Goal: Task Accomplishment & Management: Manage account settings

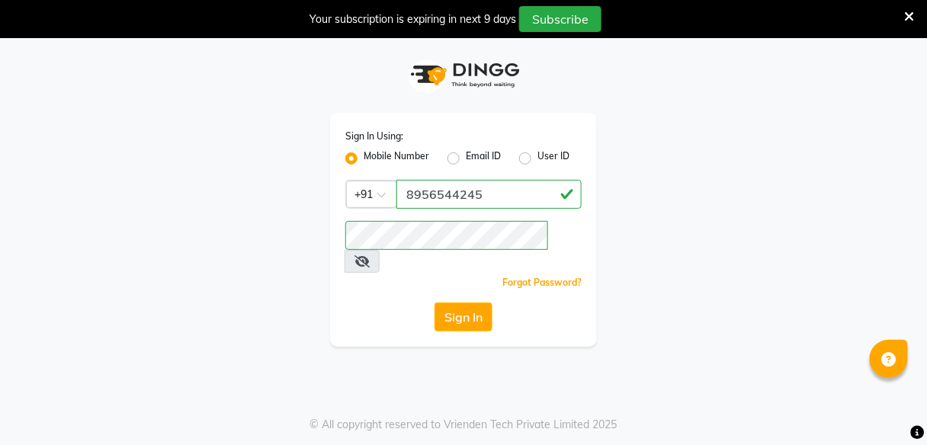
click at [458, 303] on button "Sign In" at bounding box center [464, 317] width 58 height 29
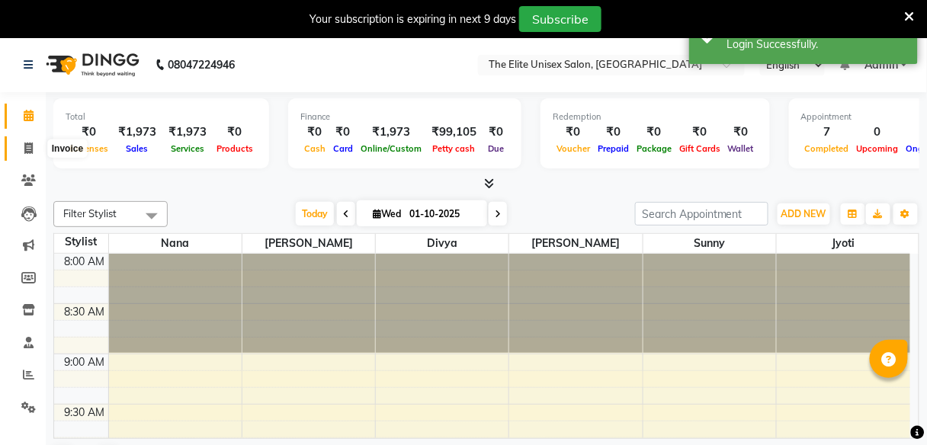
click at [25, 144] on icon at bounding box center [28, 148] width 8 height 11
select select "7086"
select select "service"
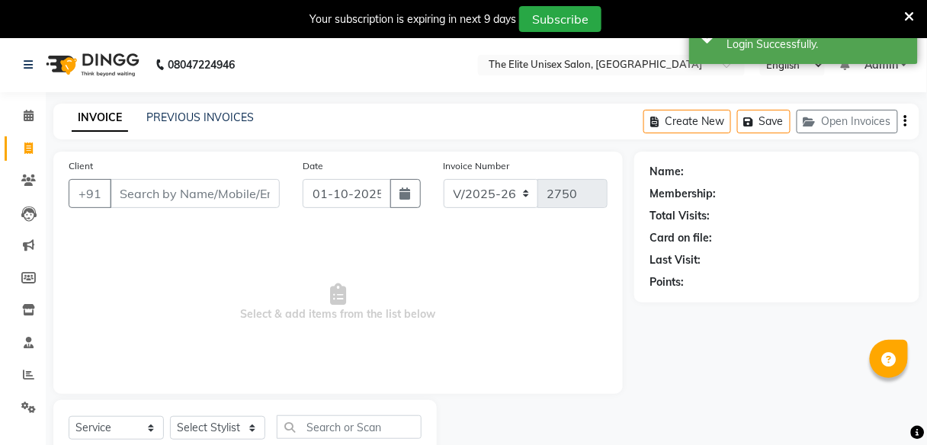
click at [187, 188] on input "Client" at bounding box center [195, 193] width 170 height 29
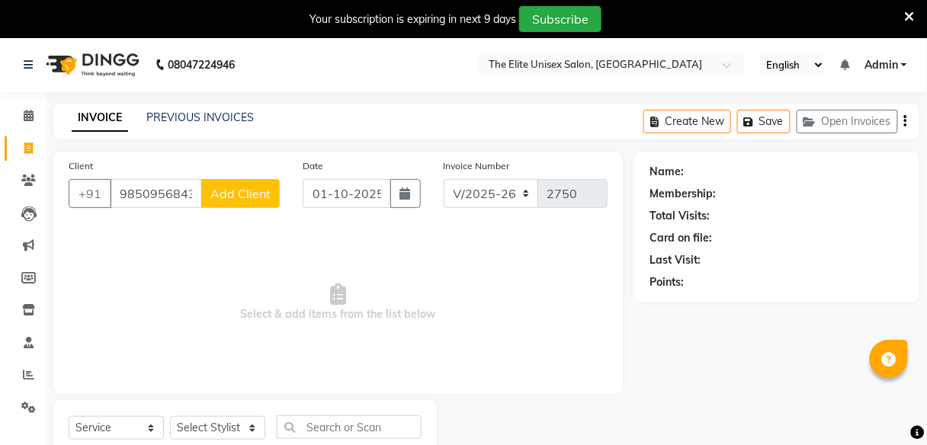
type input "9850956843"
click at [238, 194] on span "Add Client" at bounding box center [240, 193] width 60 height 15
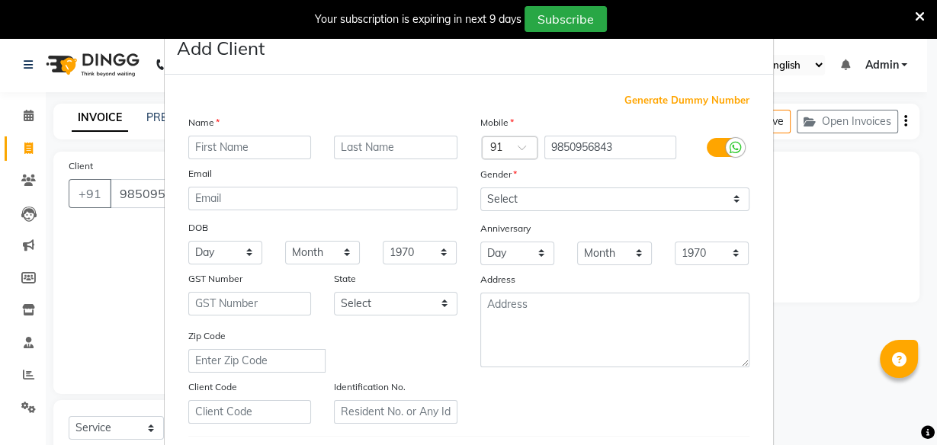
click at [232, 147] on input "text" at bounding box center [250, 148] width 124 height 24
type input "a"
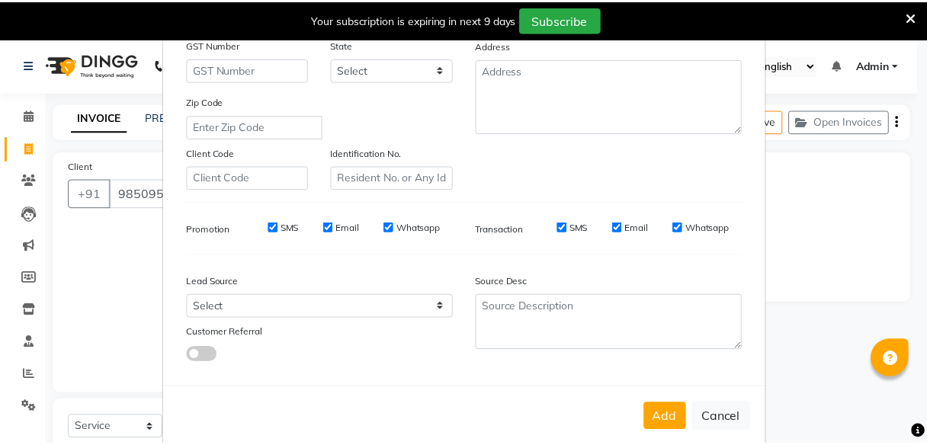
scroll to position [241, 0]
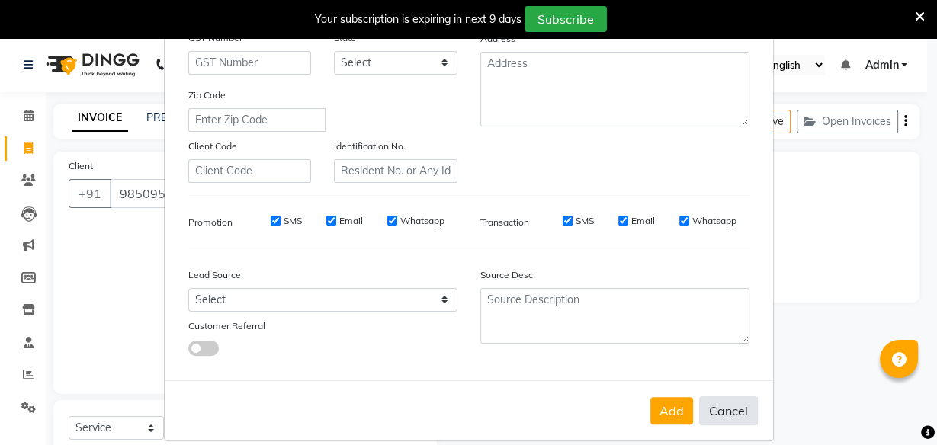
click at [717, 406] on button "Cancel" at bounding box center [728, 410] width 59 height 29
select select
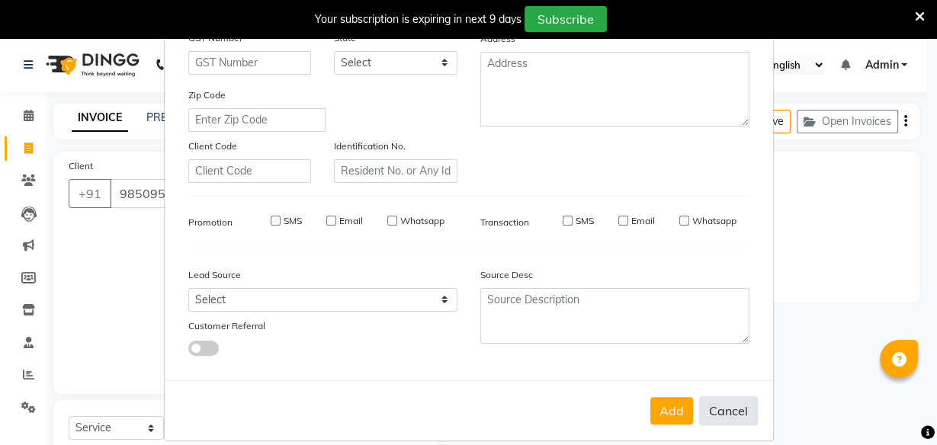
select select
checkbox input "false"
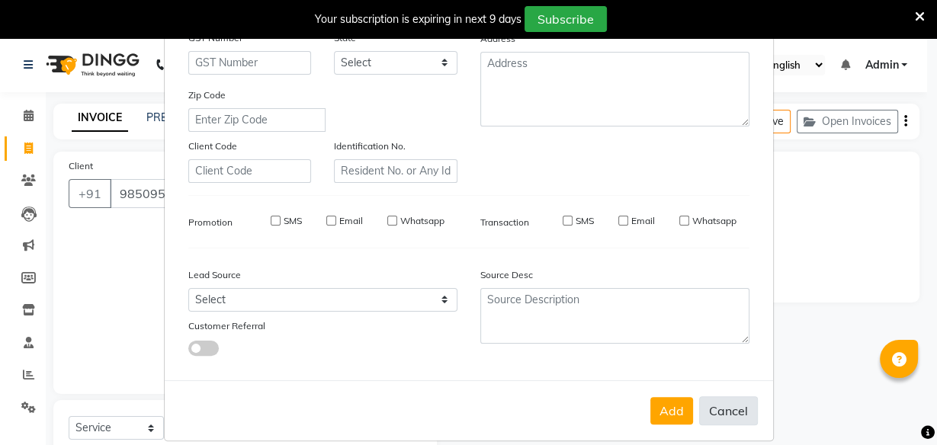
checkbox input "false"
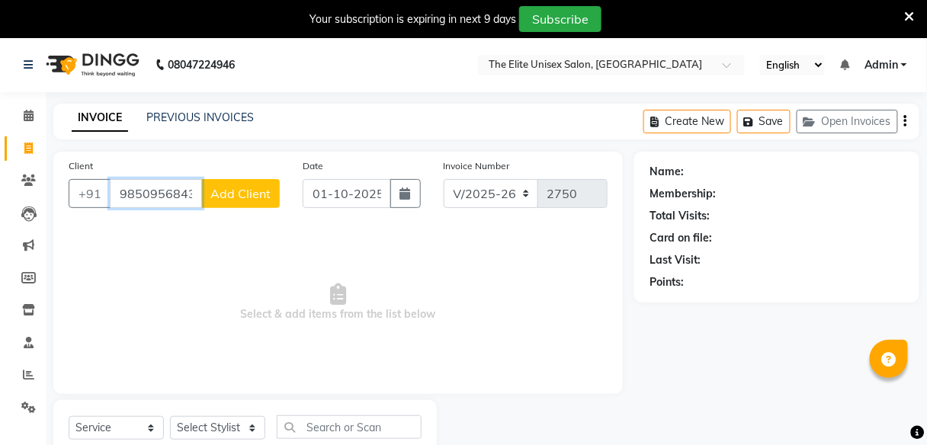
click at [191, 190] on input "9850956843" at bounding box center [156, 193] width 92 height 29
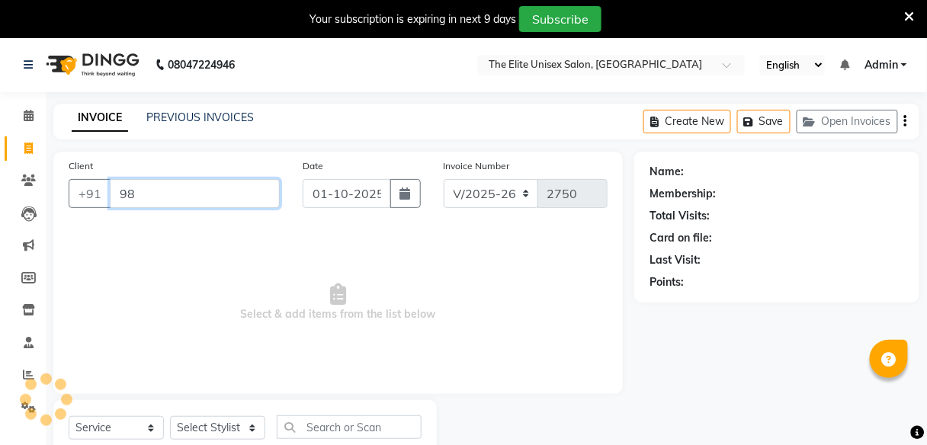
type input "9"
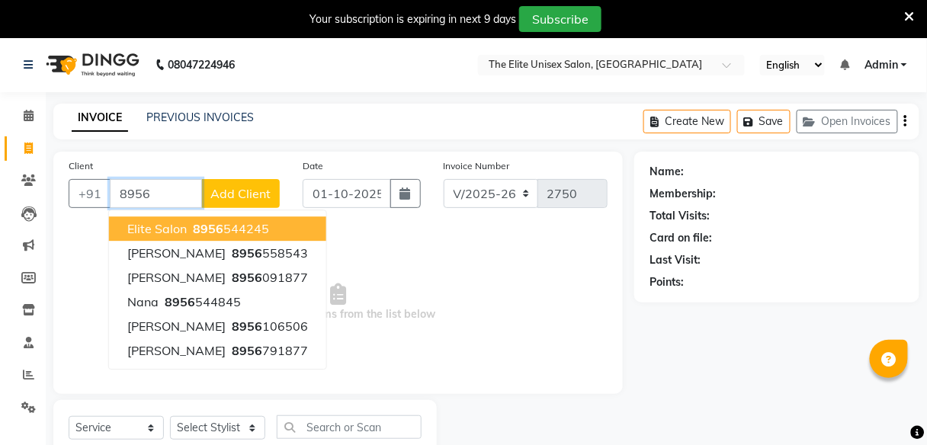
click at [242, 226] on ngb-highlight "8956 544245" at bounding box center [229, 228] width 79 height 15
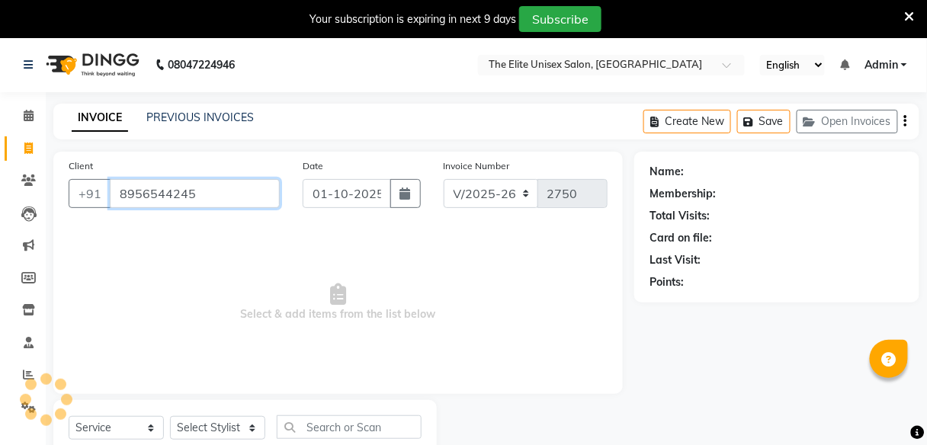
type input "8956544245"
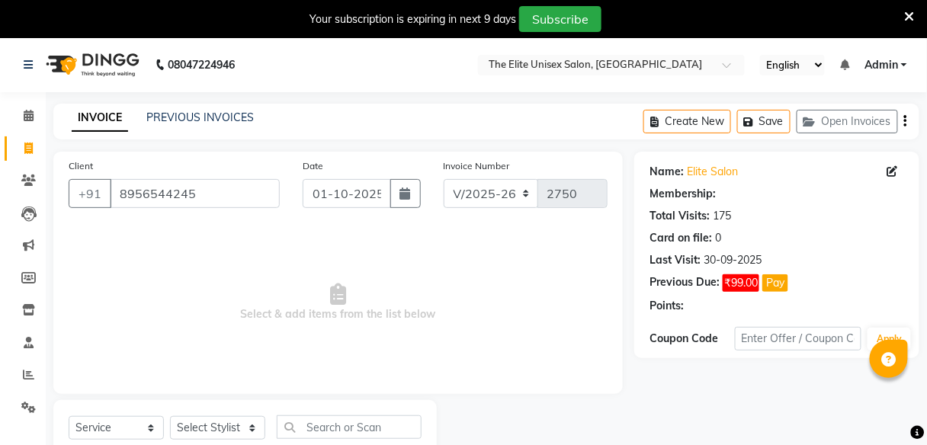
select select "1: Object"
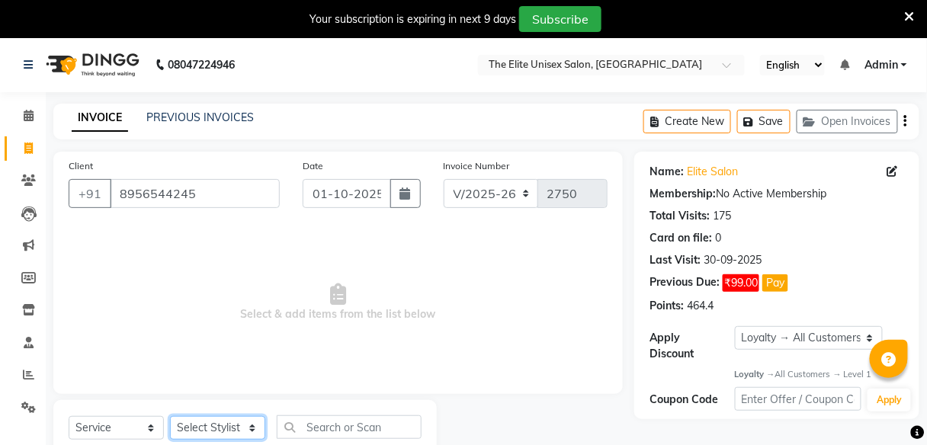
click at [201, 428] on select "Select Stylist [PERSON_NAME] Sunny" at bounding box center [217, 428] width 95 height 24
select select "59553"
click at [170, 416] on select "Select Stylist [PERSON_NAME] Sunny" at bounding box center [217, 428] width 95 height 24
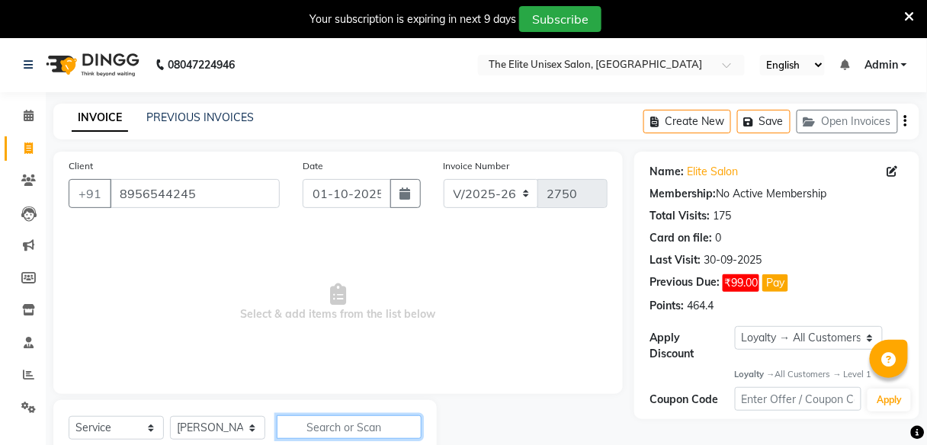
click at [311, 424] on input "text" at bounding box center [349, 428] width 145 height 24
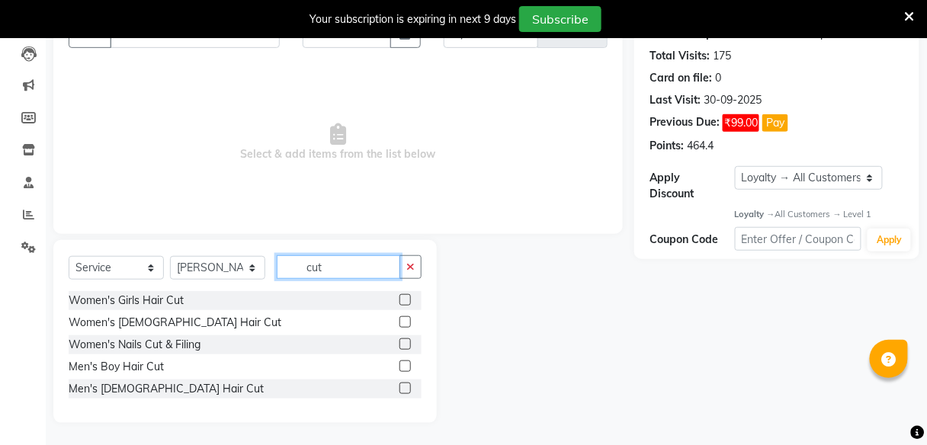
type input "cut"
click at [406, 388] on label at bounding box center [405, 388] width 11 height 11
click at [406, 388] on input "checkbox" at bounding box center [405, 389] width 10 height 10
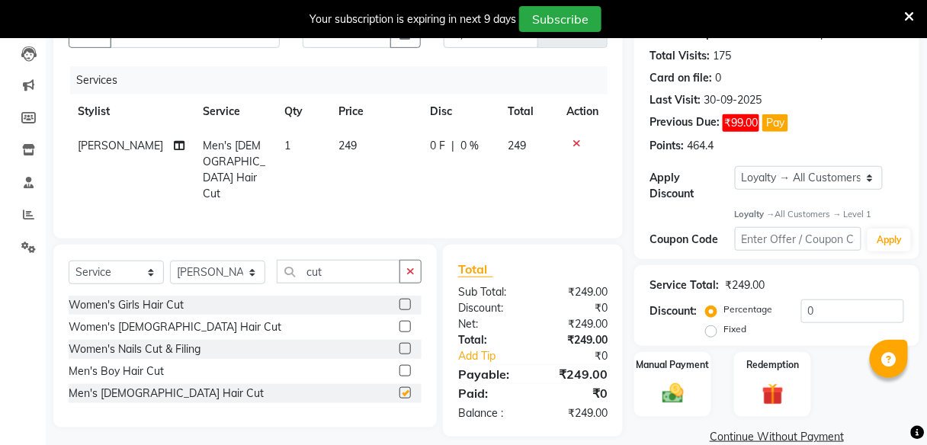
checkbox input "false"
click at [348, 269] on input "cut" at bounding box center [339, 272] width 124 height 24
type input "c"
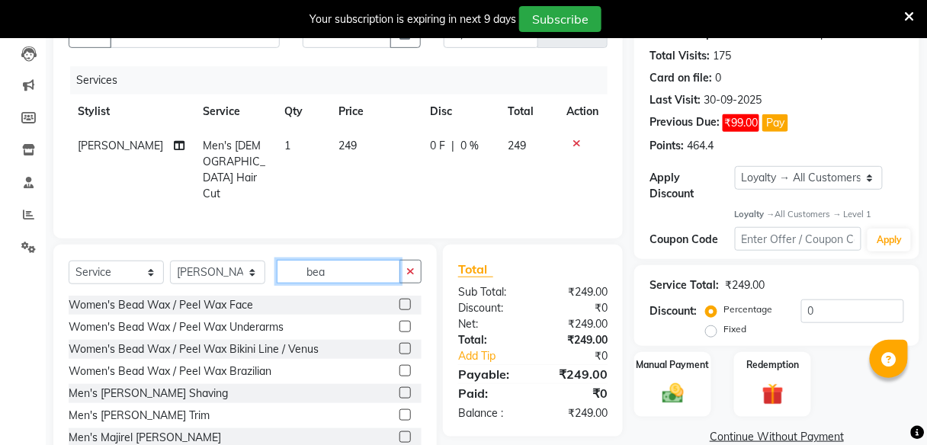
scroll to position [202, 0]
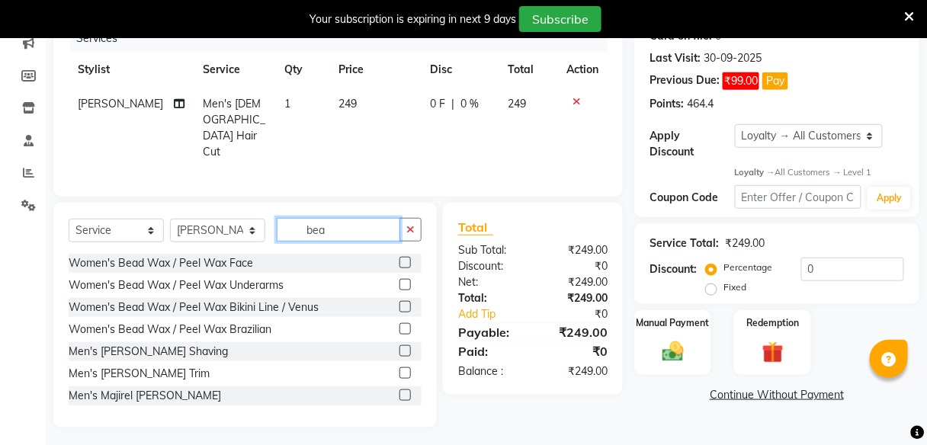
type input "bea"
click at [400, 345] on label at bounding box center [405, 350] width 11 height 11
click at [400, 347] on input "checkbox" at bounding box center [405, 352] width 10 height 10
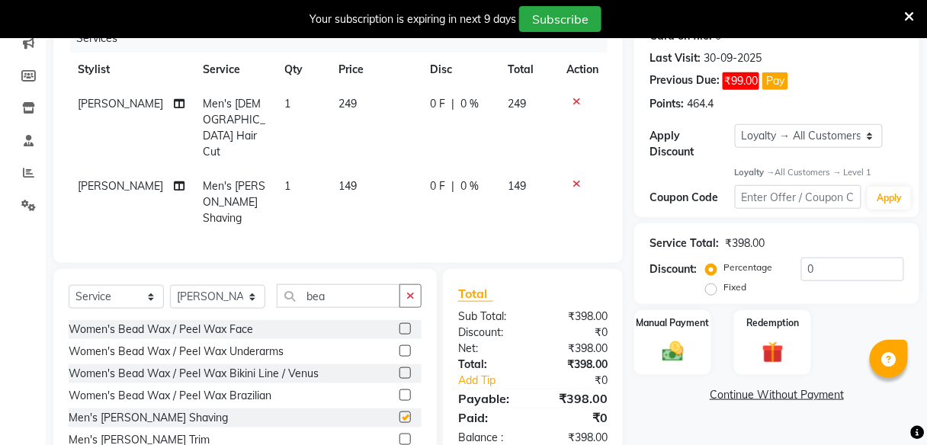
checkbox input "false"
drag, startPoint x: 769, startPoint y: 129, endPoint x: 766, endPoint y: 152, distance: 23.0
click at [766, 152] on div "Apply Discount Select Loyalty → All Customers → Level 1" at bounding box center [777, 142] width 255 height 36
select select "0:"
click at [735, 124] on select "Select Loyalty → All Customers → Level 1" at bounding box center [809, 136] width 149 height 24
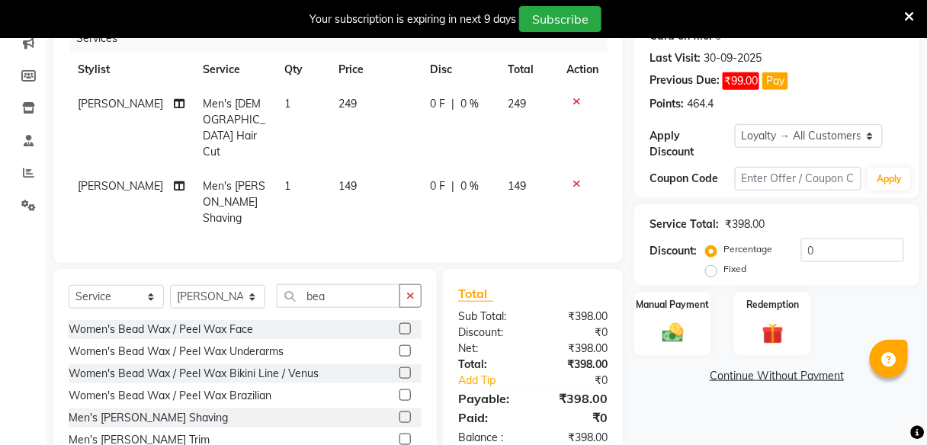
click at [435, 94] on td "0 F | 0 %" at bounding box center [461, 128] width 78 height 82
select select "59553"
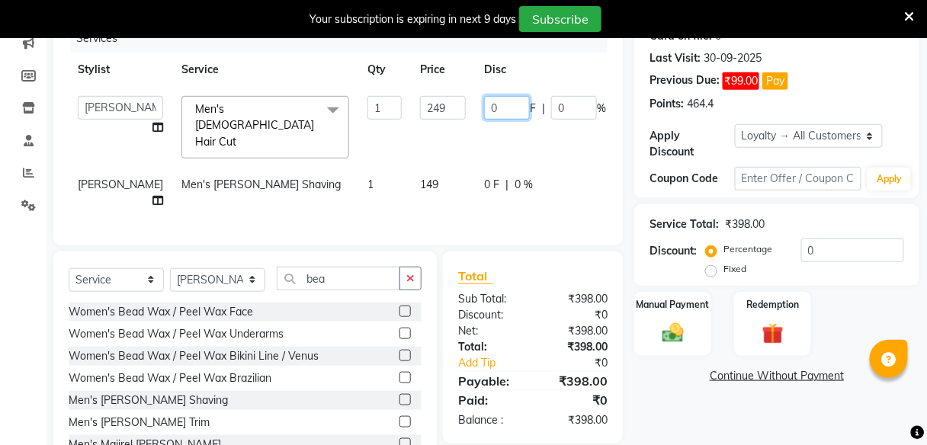
click at [484, 108] on input "0" at bounding box center [507, 108] width 46 height 24
type input "48"
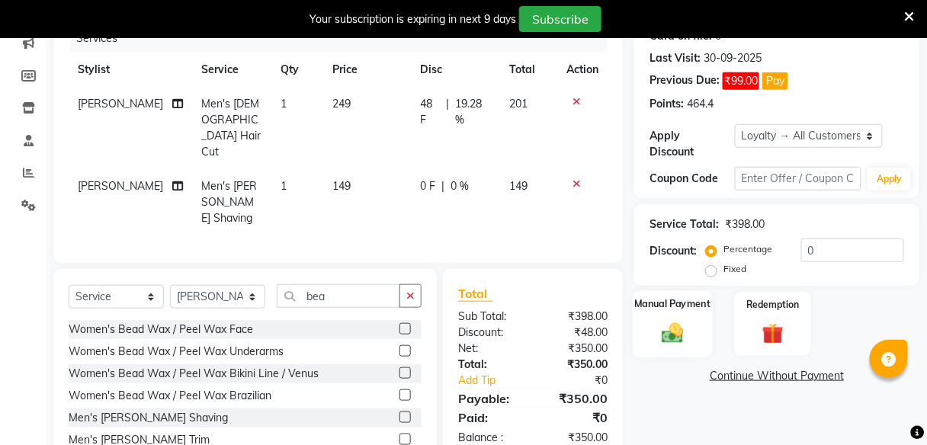
click at [705, 320] on div "Manual Payment" at bounding box center [673, 323] width 80 height 67
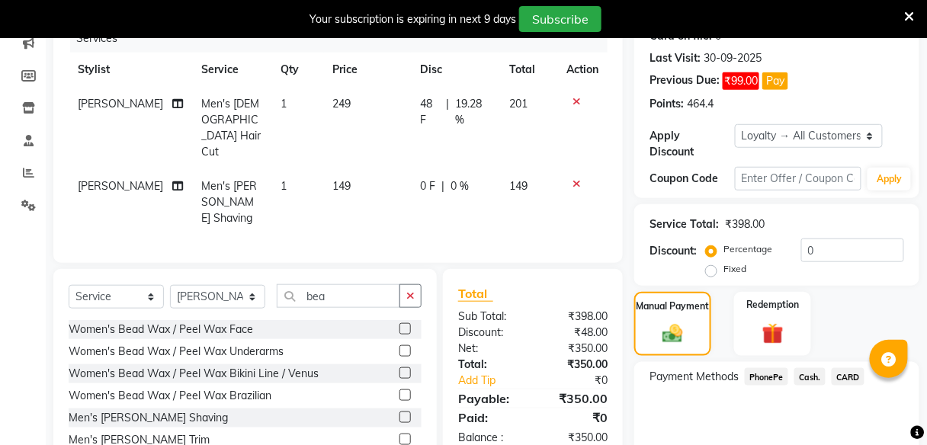
click at [806, 376] on span "Cash." at bounding box center [809, 377] width 31 height 18
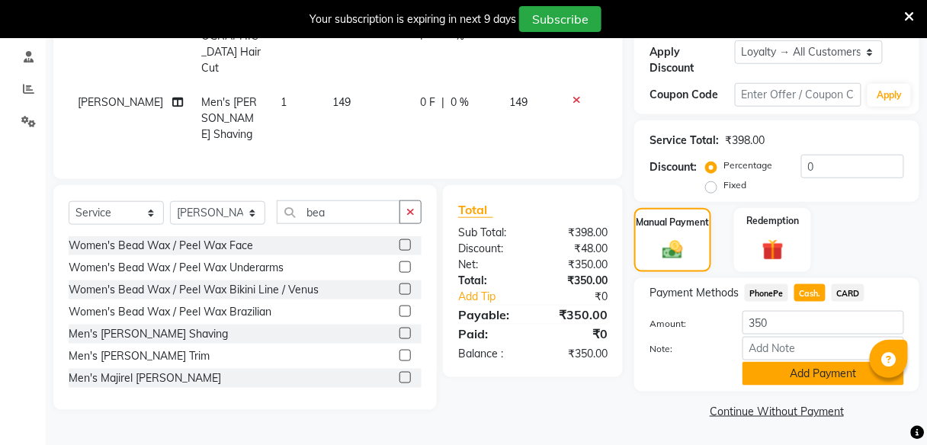
click at [806, 370] on button "Add Payment" at bounding box center [824, 374] width 162 height 24
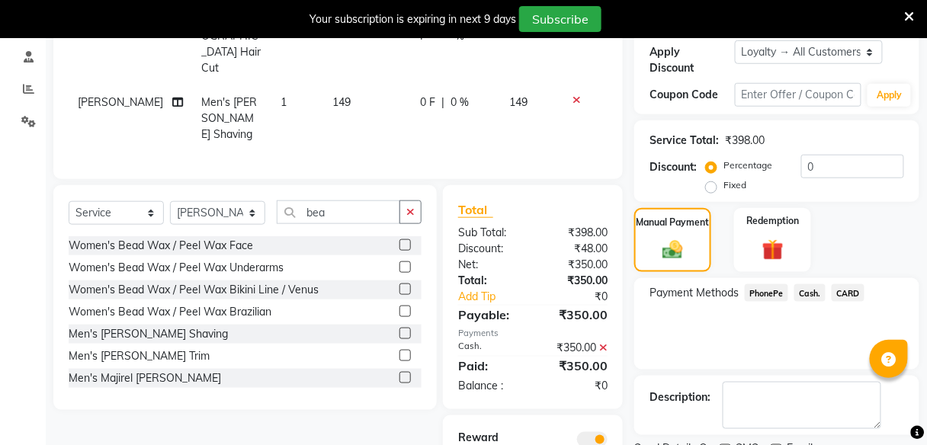
scroll to position [349, 0]
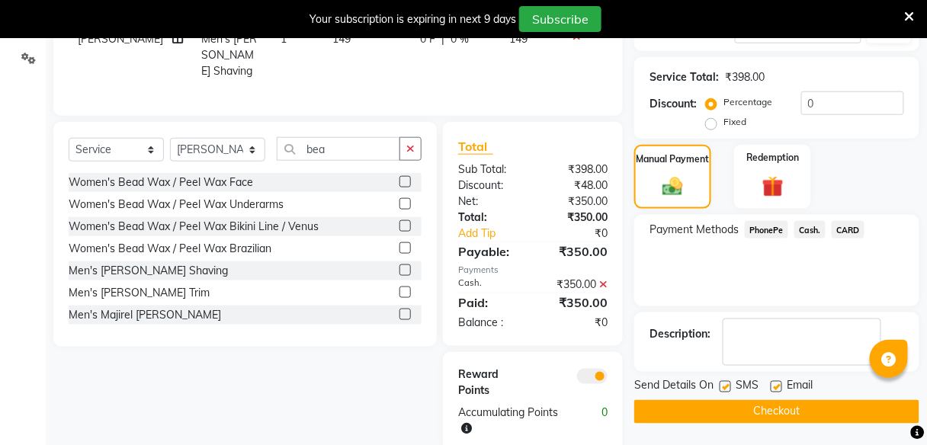
click at [811, 413] on button "Checkout" at bounding box center [776, 412] width 285 height 24
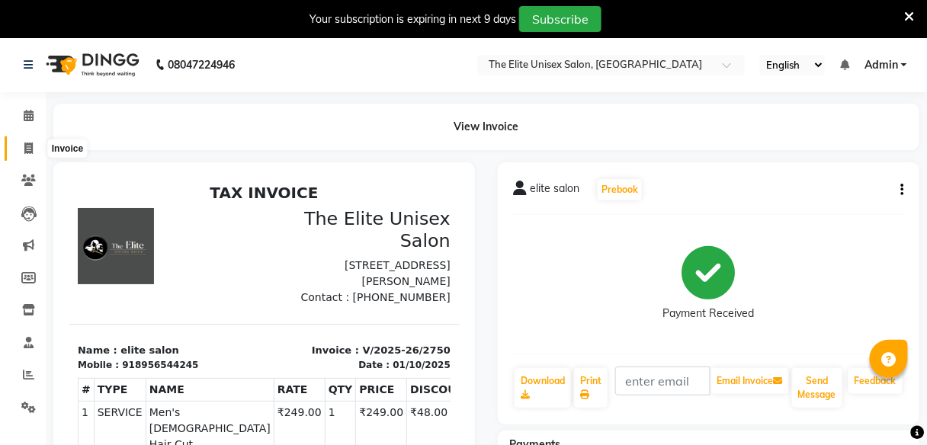
click at [28, 145] on icon at bounding box center [28, 148] width 8 height 11
select select "7086"
select select "service"
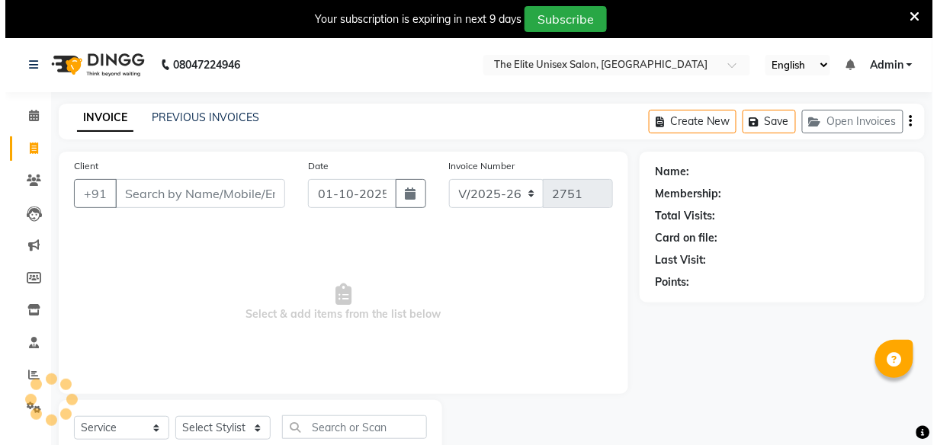
scroll to position [50, 0]
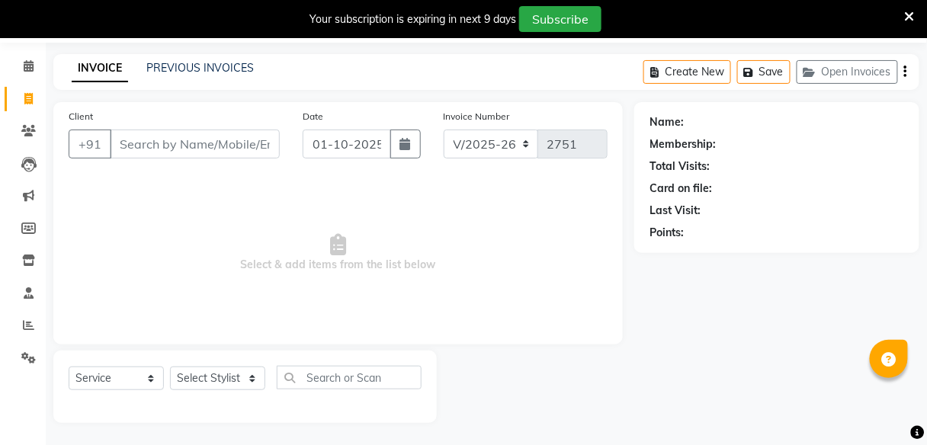
click at [225, 150] on input "Client" at bounding box center [195, 144] width 170 height 29
click at [159, 130] on input "Client" at bounding box center [195, 144] width 170 height 29
type input "9423695315"
click at [243, 153] on button "Add Client" at bounding box center [240, 144] width 79 height 29
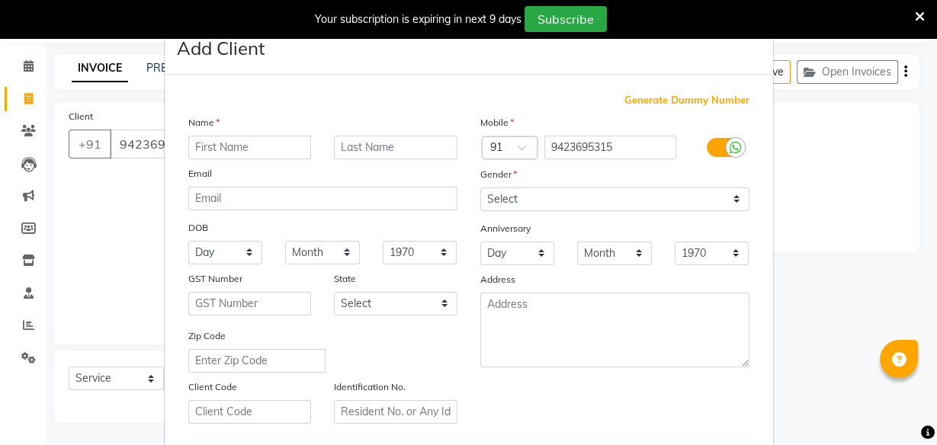
click at [246, 159] on div "Name Email DOB Day 01 02 03 04 05 06 07 08 09 10 11 12 13 14 15 16 17 18 19 20 …" at bounding box center [323, 269] width 292 height 310
click at [246, 156] on input "text" at bounding box center [250, 148] width 124 height 24
type input "kstijs"
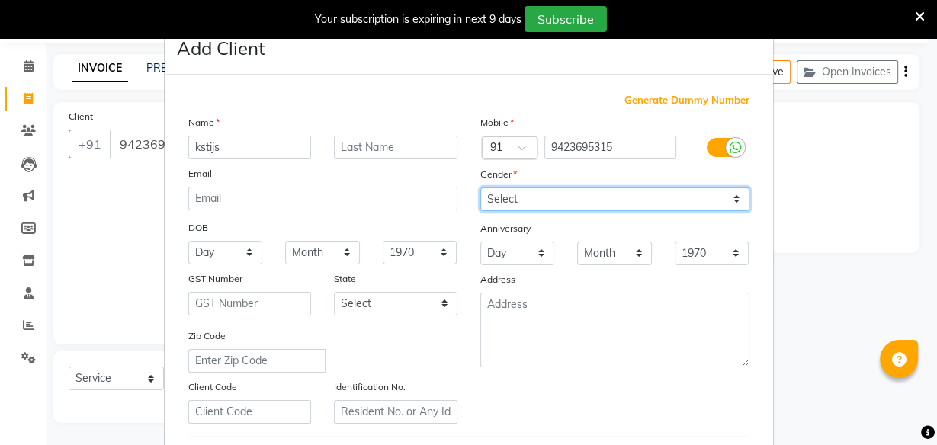
click at [502, 194] on select "Select [DEMOGRAPHIC_DATA] [DEMOGRAPHIC_DATA] Other Prefer Not To Say" at bounding box center [614, 200] width 269 height 24
select select "[DEMOGRAPHIC_DATA]"
click at [480, 188] on select "Select [DEMOGRAPHIC_DATA] [DEMOGRAPHIC_DATA] Other Prefer Not To Say" at bounding box center [614, 200] width 269 height 24
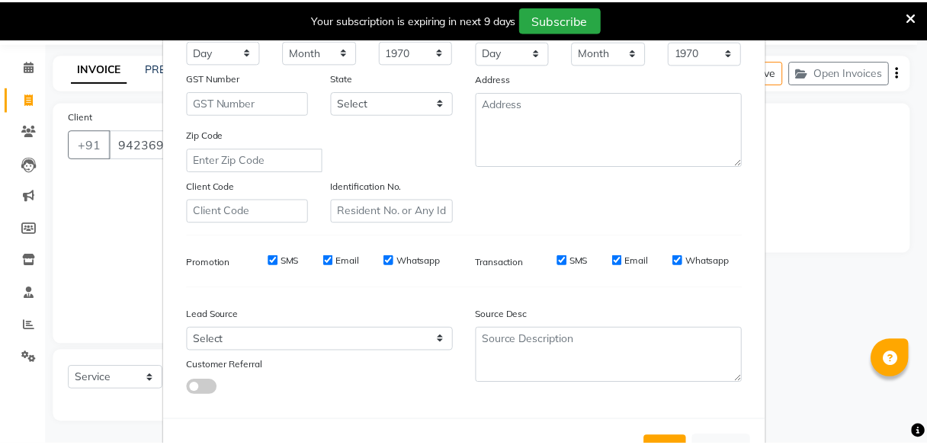
scroll to position [255, 0]
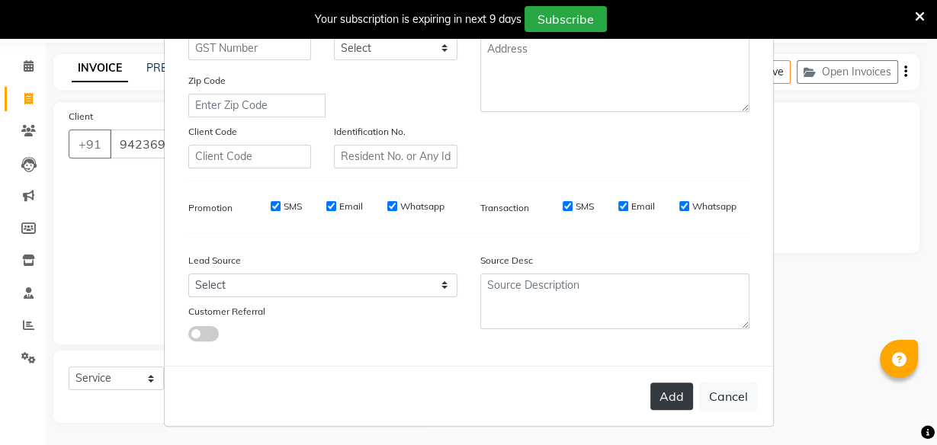
click at [666, 400] on button "Add" at bounding box center [671, 396] width 43 height 27
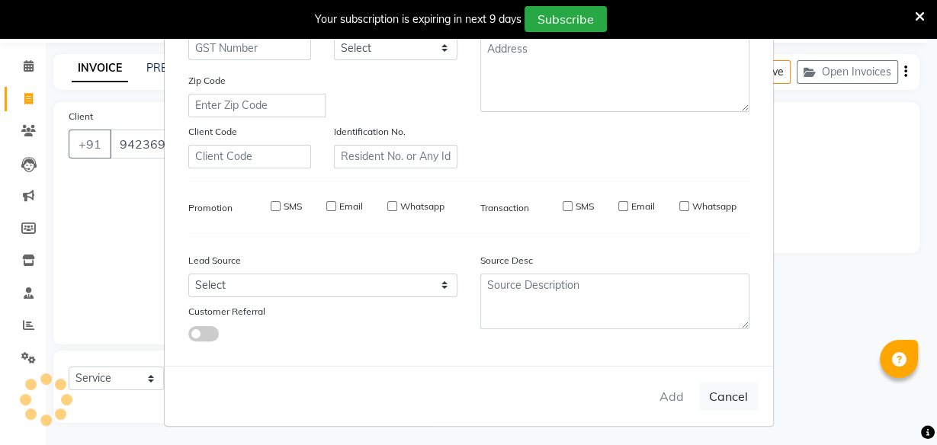
select select
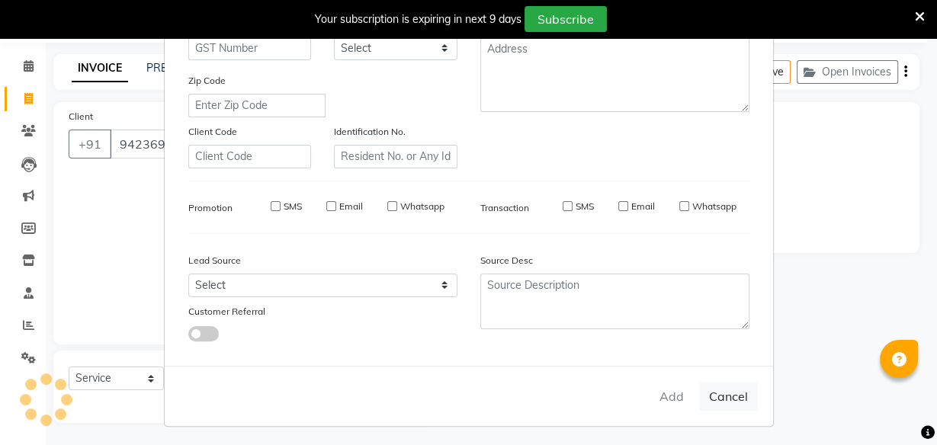
select select
checkbox input "false"
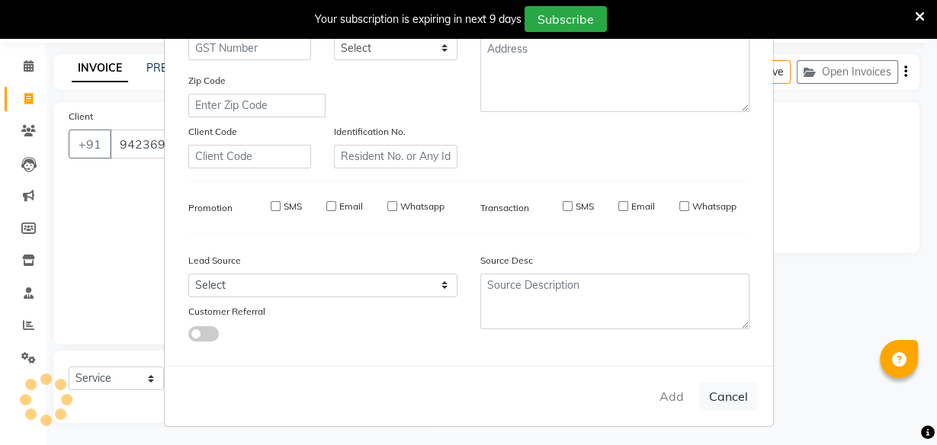
checkbox input "false"
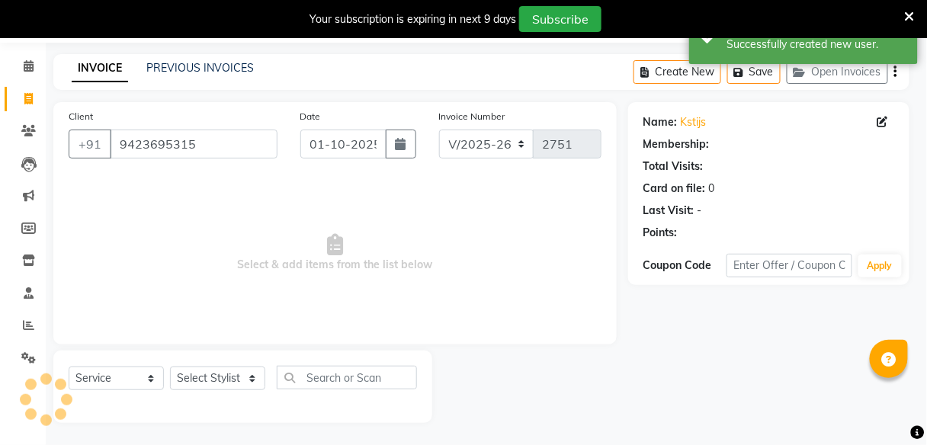
select select "1: Object"
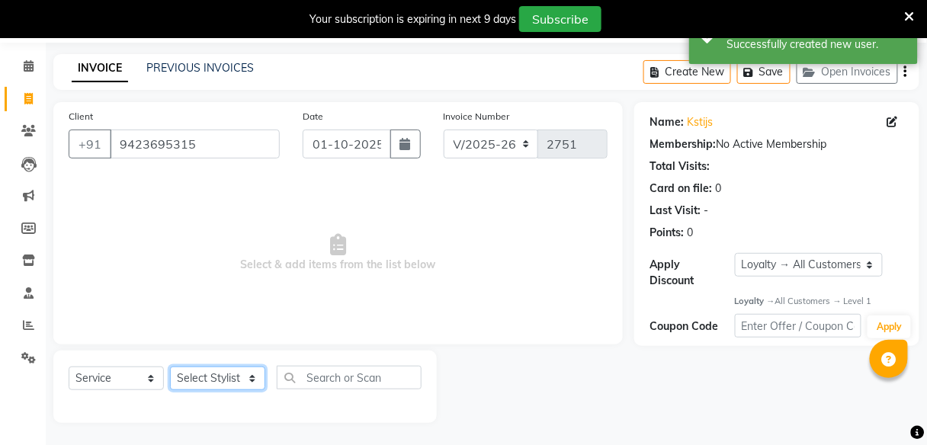
click at [226, 378] on select "Select Stylist [PERSON_NAME] Sunny" at bounding box center [217, 379] width 95 height 24
select select "59553"
click at [170, 367] on select "Select Stylist [PERSON_NAME] Sunny" at bounding box center [217, 379] width 95 height 24
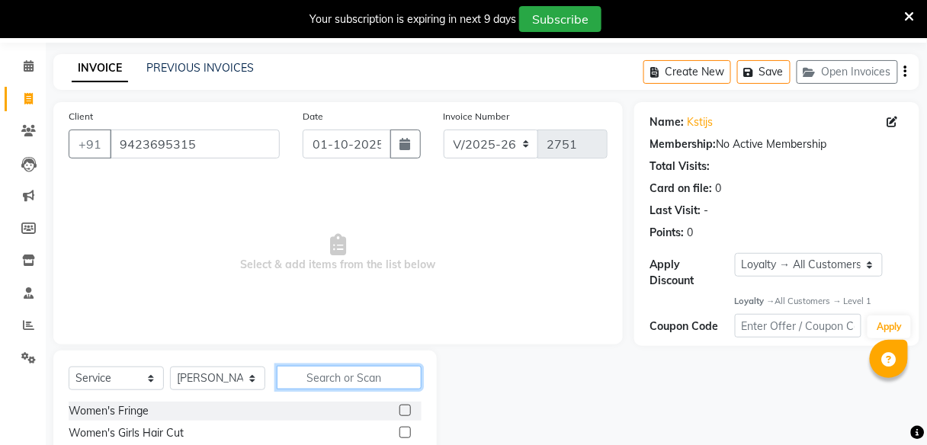
click at [329, 385] on input "text" at bounding box center [349, 378] width 145 height 24
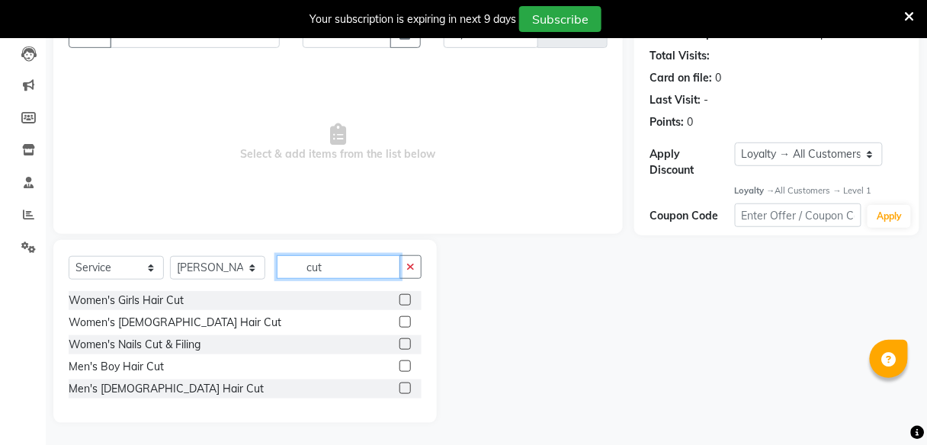
scroll to position [159, 0]
type input "cut"
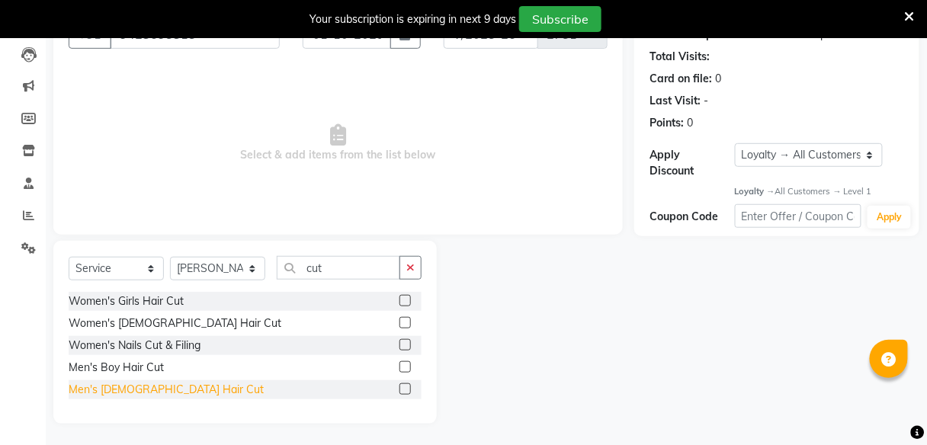
click at [158, 390] on div "Men's [DEMOGRAPHIC_DATA] Hair Cut" at bounding box center [166, 390] width 195 height 16
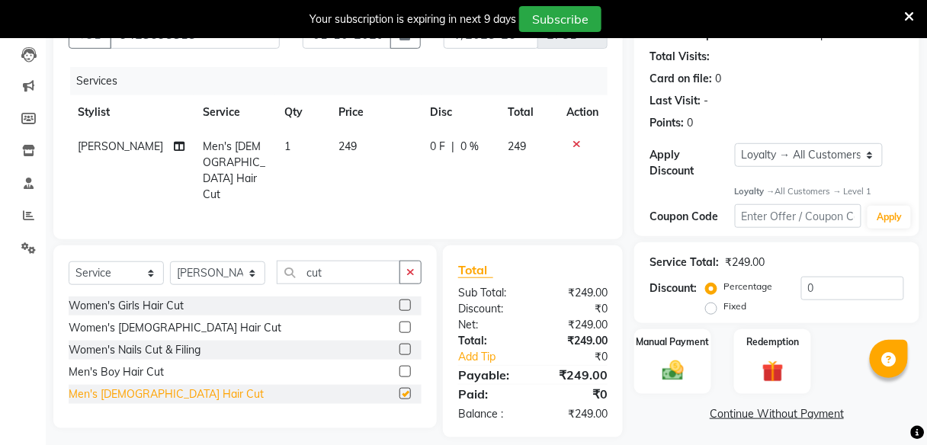
checkbox input "false"
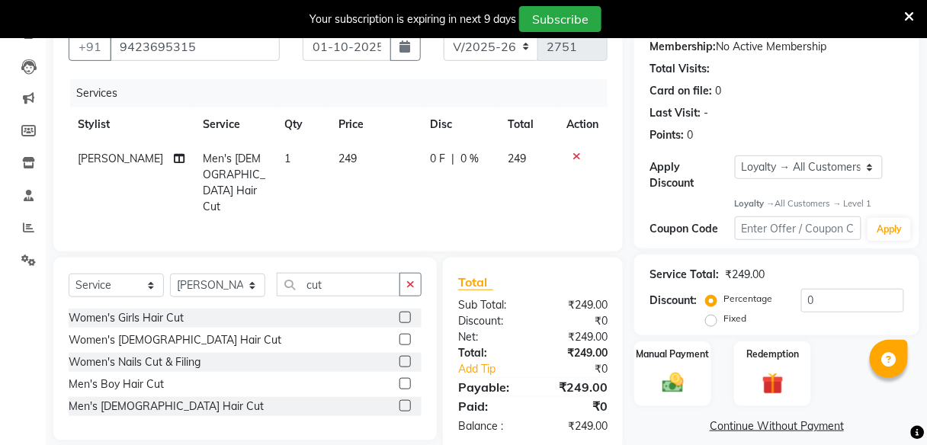
scroll to position [146, 0]
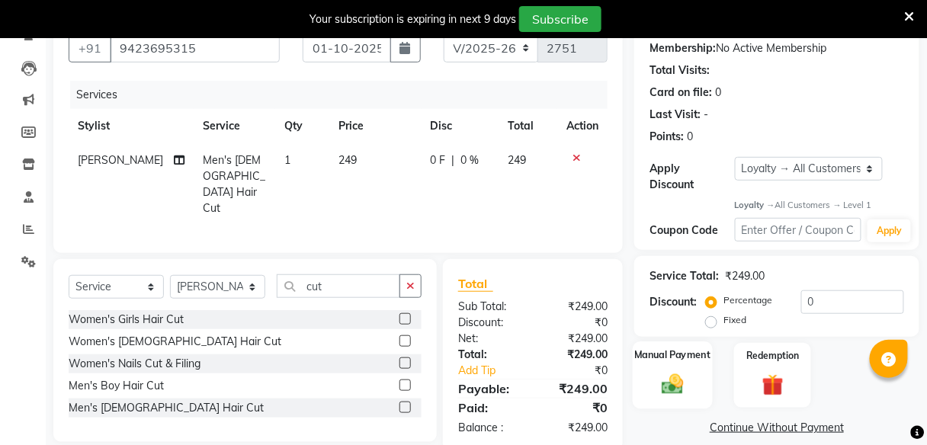
click at [676, 352] on label "Manual Payment" at bounding box center [673, 355] width 76 height 14
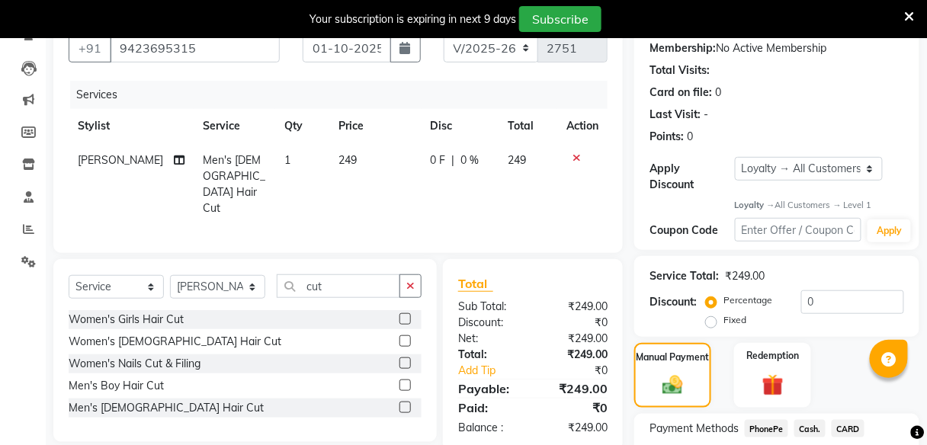
click at [762, 427] on span "PhonePe" at bounding box center [766, 429] width 43 height 18
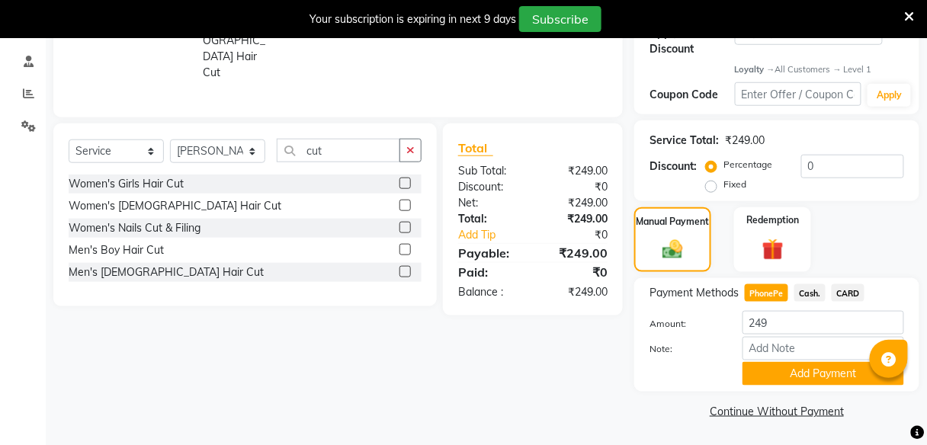
scroll to position [281, 0]
click at [788, 376] on button "Add Payment" at bounding box center [824, 375] width 162 height 24
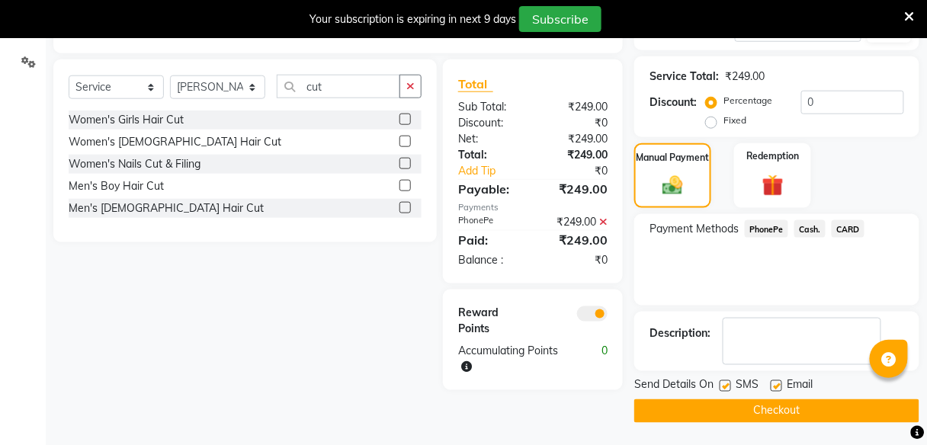
scroll to position [344, 0]
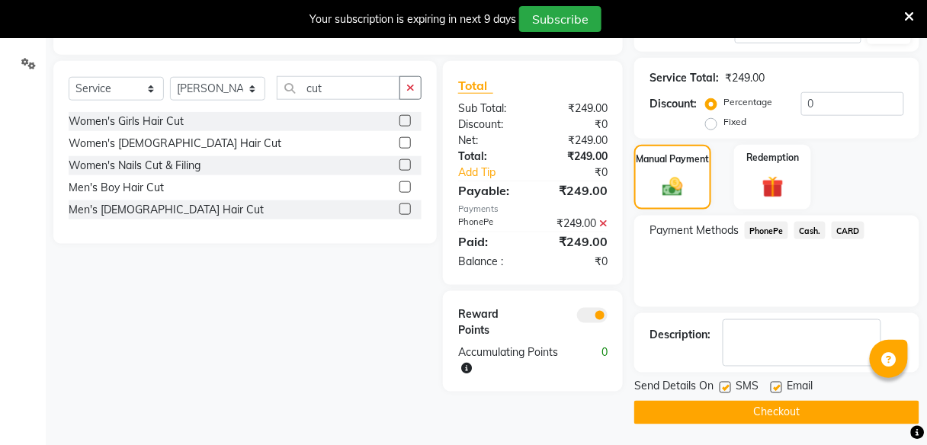
click at [793, 406] on button "Checkout" at bounding box center [776, 413] width 285 height 24
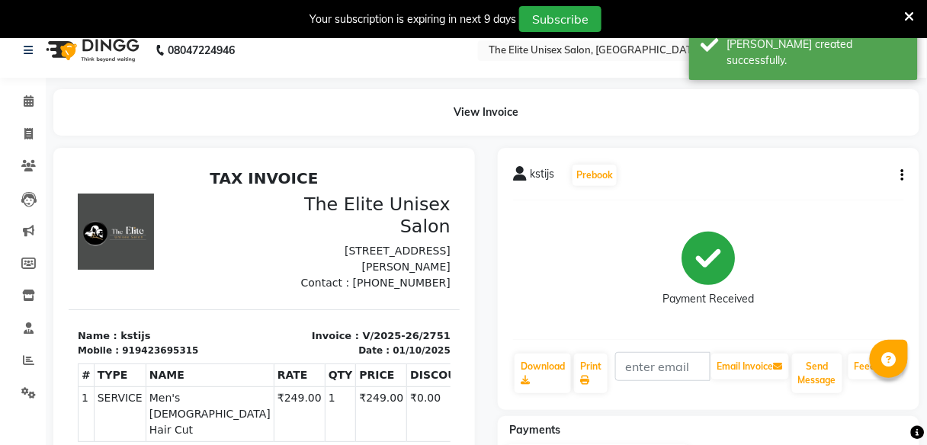
scroll to position [15, 0]
click at [27, 135] on icon at bounding box center [28, 132] width 8 height 11
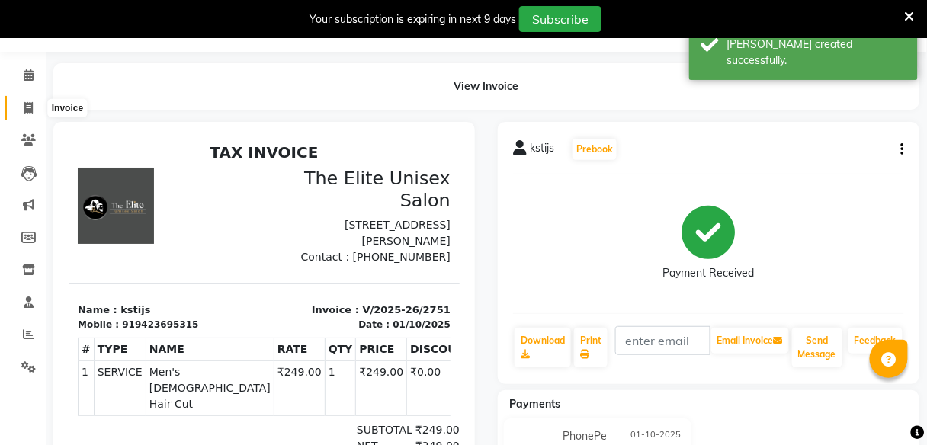
select select "7086"
select select "service"
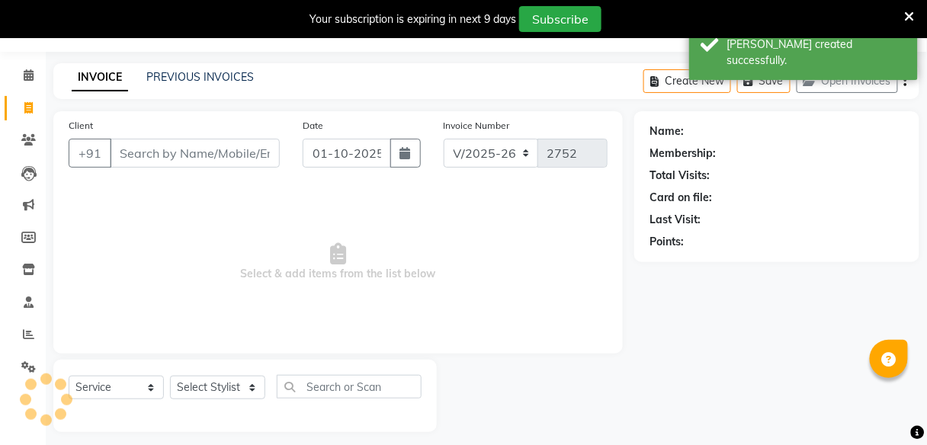
scroll to position [50, 0]
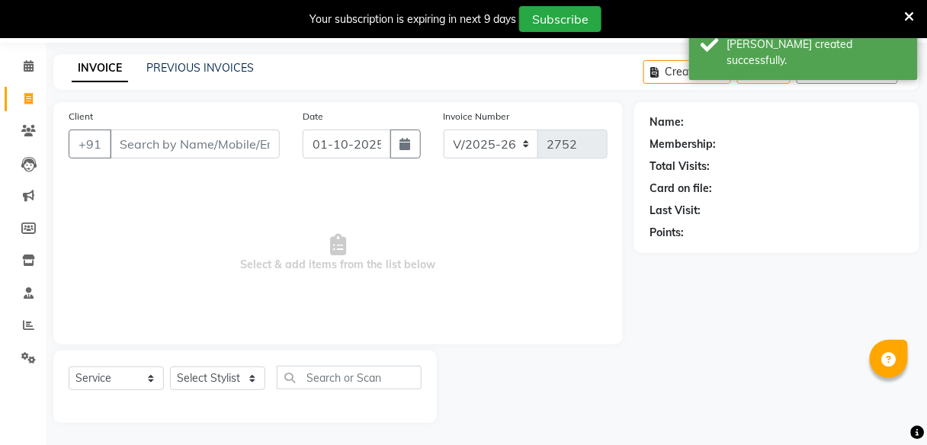
click at [207, 149] on input "Client" at bounding box center [195, 144] width 170 height 29
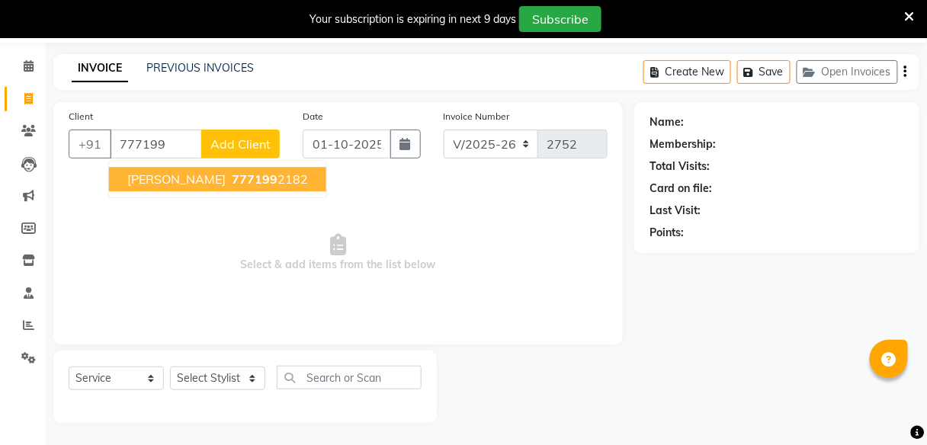
click at [239, 183] on ngb-highlight "777199 2182" at bounding box center [268, 179] width 79 height 15
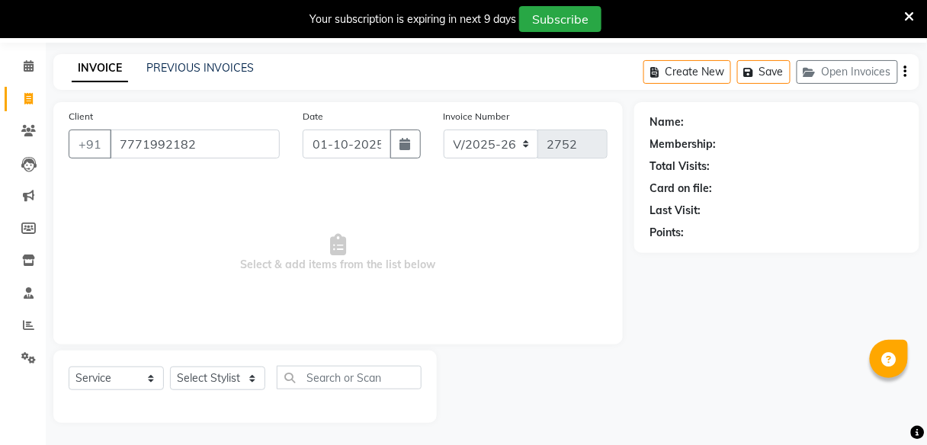
type input "7771992182"
select select "1: Object"
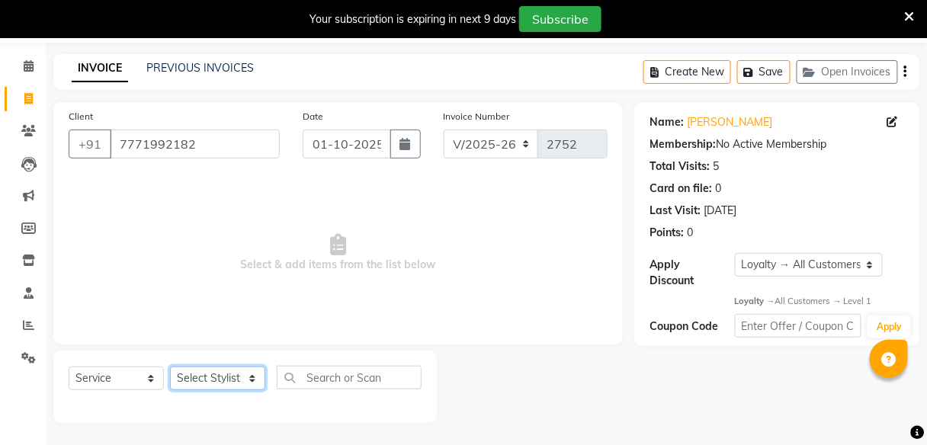
click at [227, 375] on select "Select Stylist [PERSON_NAME] Sunny" at bounding box center [217, 379] width 95 height 24
select select "59553"
click at [170, 367] on select "Select Stylist [PERSON_NAME] Sunny" at bounding box center [217, 379] width 95 height 24
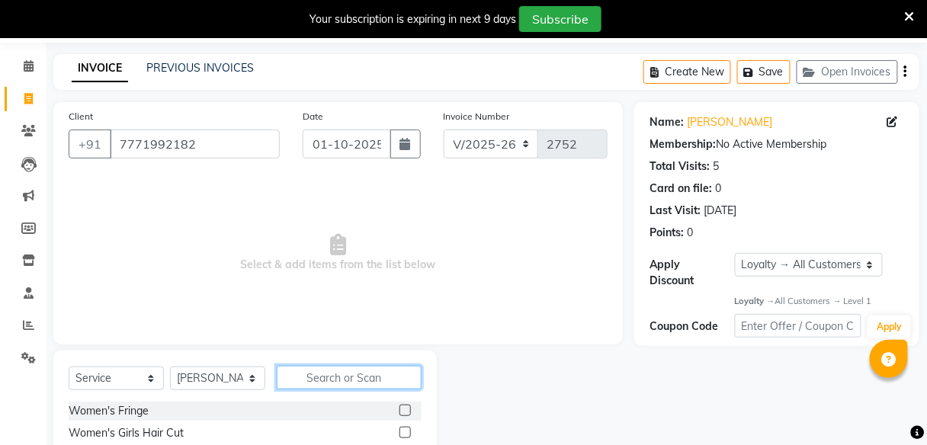
click at [351, 378] on input "text" at bounding box center [349, 378] width 145 height 24
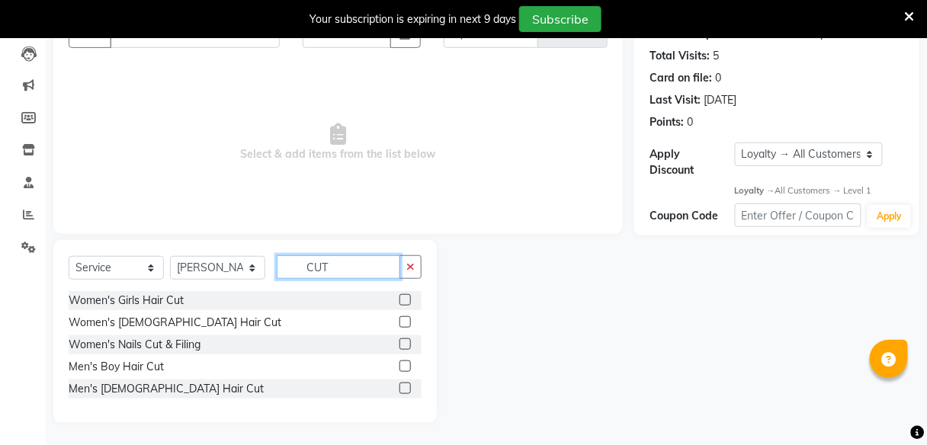
type input "CUT"
click at [406, 389] on label at bounding box center [405, 388] width 11 height 11
click at [406, 389] on input "checkbox" at bounding box center [405, 389] width 10 height 10
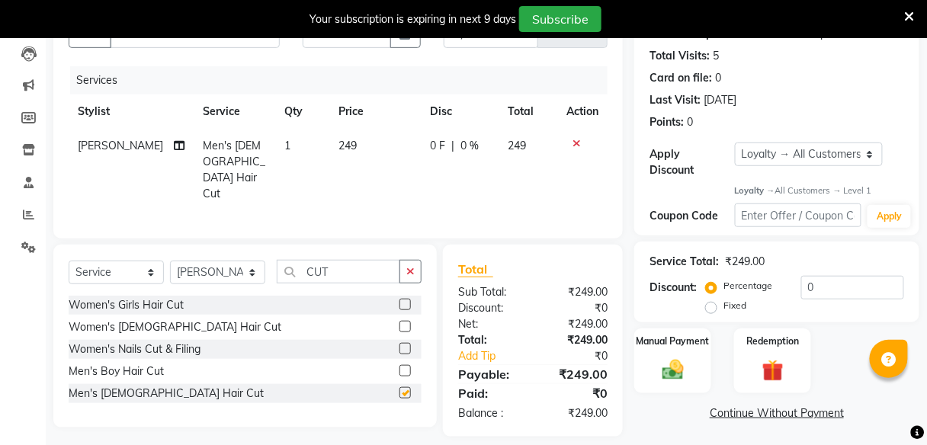
checkbox input "false"
drag, startPoint x: 820, startPoint y: 155, endPoint x: 792, endPoint y: 175, distance: 34.5
click at [792, 175] on div "Apply Discount Select Loyalty → All Customers → Level 1" at bounding box center [777, 161] width 255 height 36
select select "0:"
click at [735, 143] on select "Select Loyalty → All Customers → Level 1" at bounding box center [809, 155] width 149 height 24
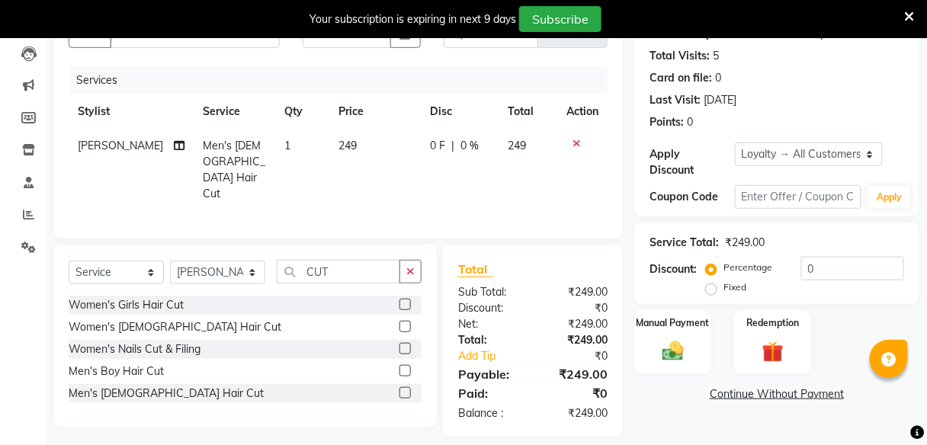
click at [440, 149] on div "0 F | 0 %" at bounding box center [460, 146] width 59 height 16
select select "59553"
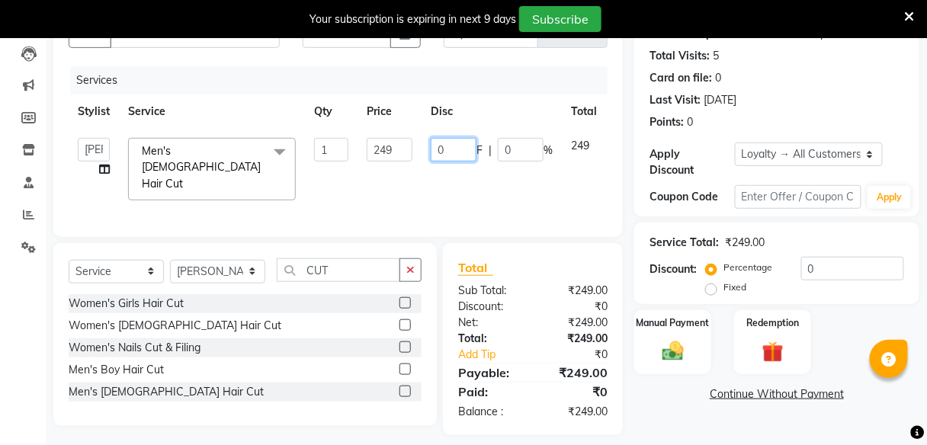
click at [466, 153] on input "0" at bounding box center [454, 150] width 46 height 24
type input "49"
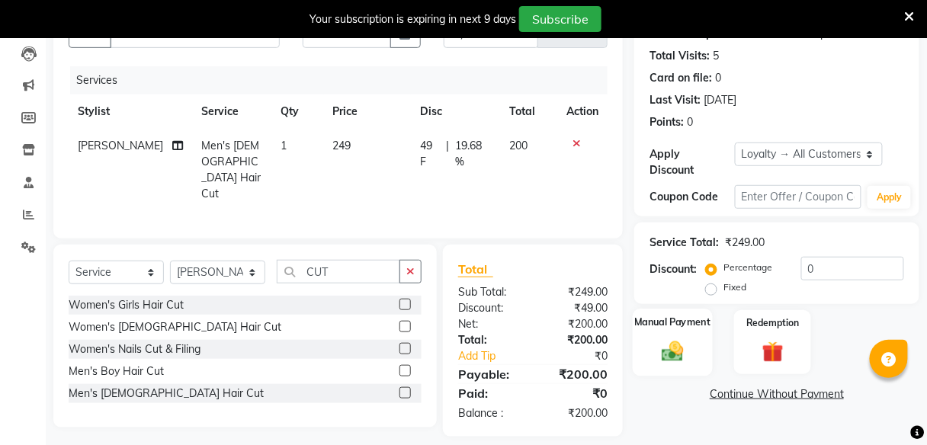
click at [679, 336] on div "Manual Payment" at bounding box center [673, 342] width 80 height 67
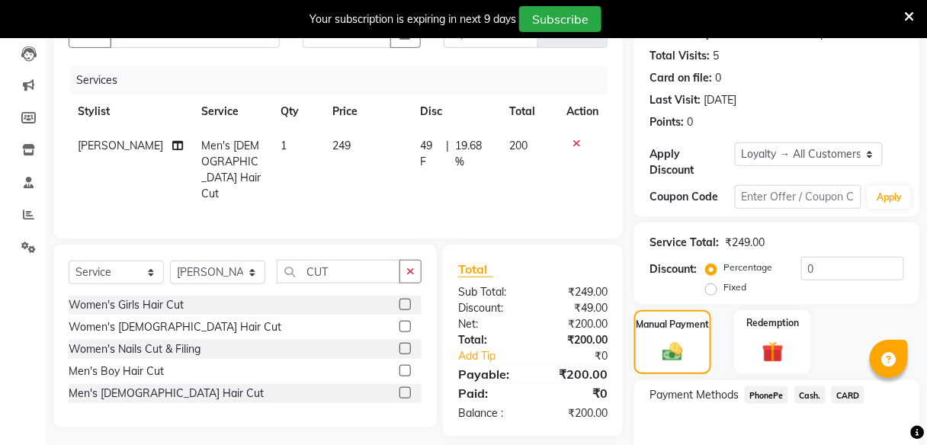
click at [762, 396] on span "PhonePe" at bounding box center [766, 396] width 43 height 18
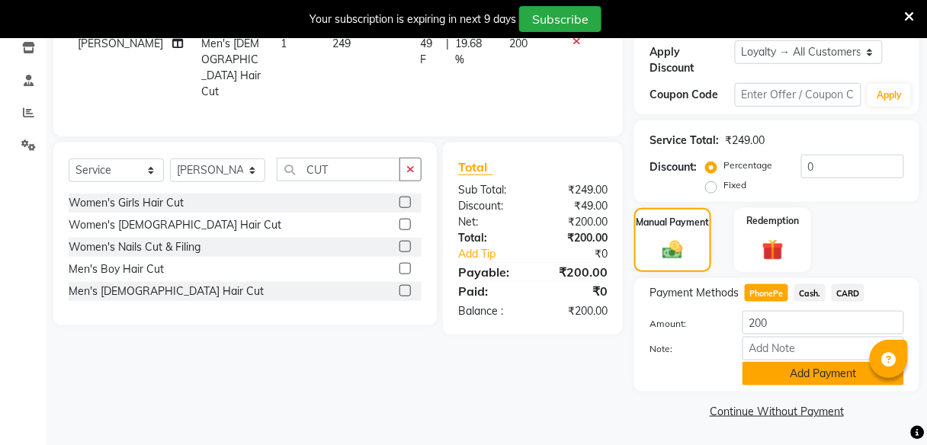
click at [776, 362] on button "Add Payment" at bounding box center [824, 374] width 162 height 24
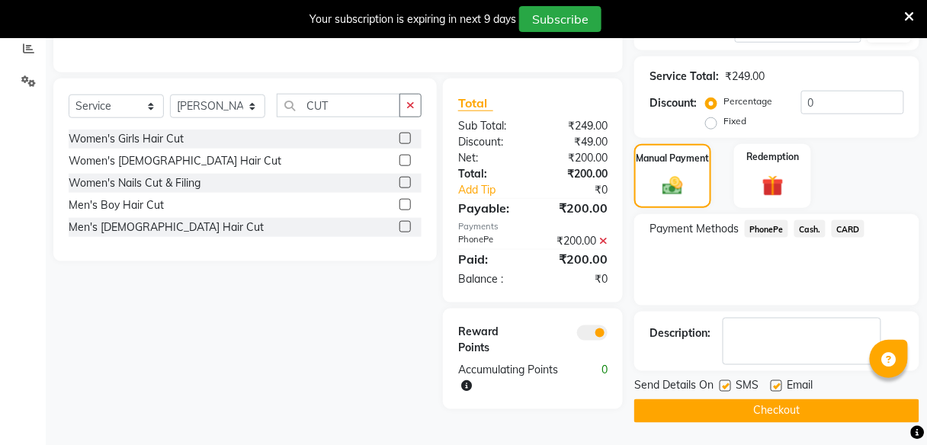
scroll to position [326, 0]
click at [778, 409] on button "Checkout" at bounding box center [776, 412] width 285 height 24
